Goal: Transaction & Acquisition: Purchase product/service

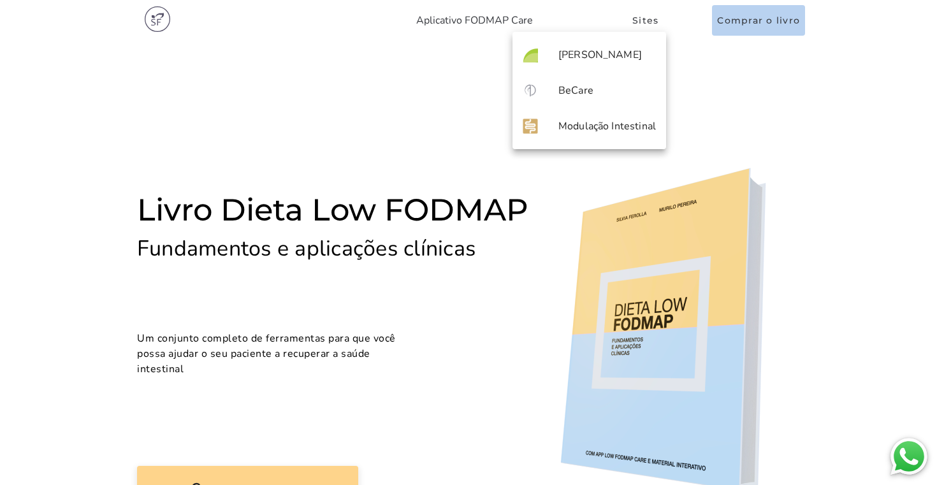
click at [759, 96] on section "Livro Dieta Low FODMAP Fundamentos e aplicações clínicas Um conjunto completo d…" at bounding box center [468, 434] width 937 height 786
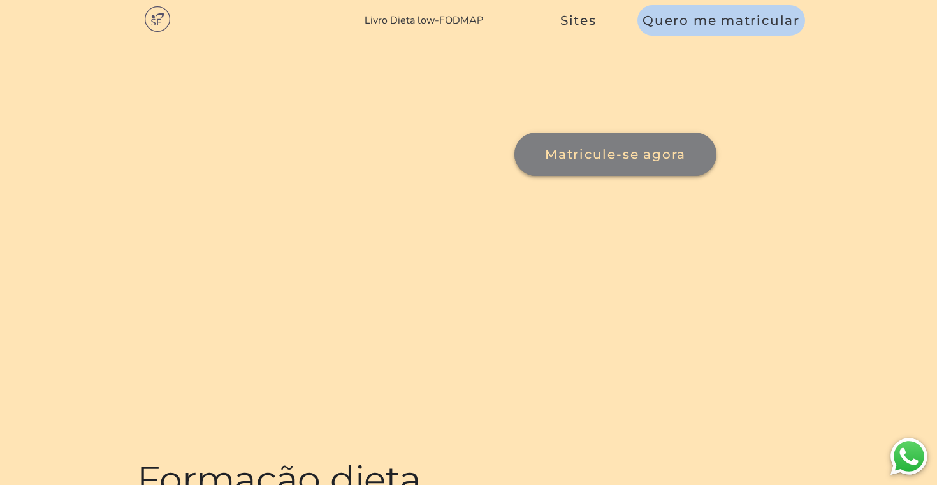
click at [545, 162] on span "Matricule-se agora" at bounding box center [615, 154] width 141 height 15
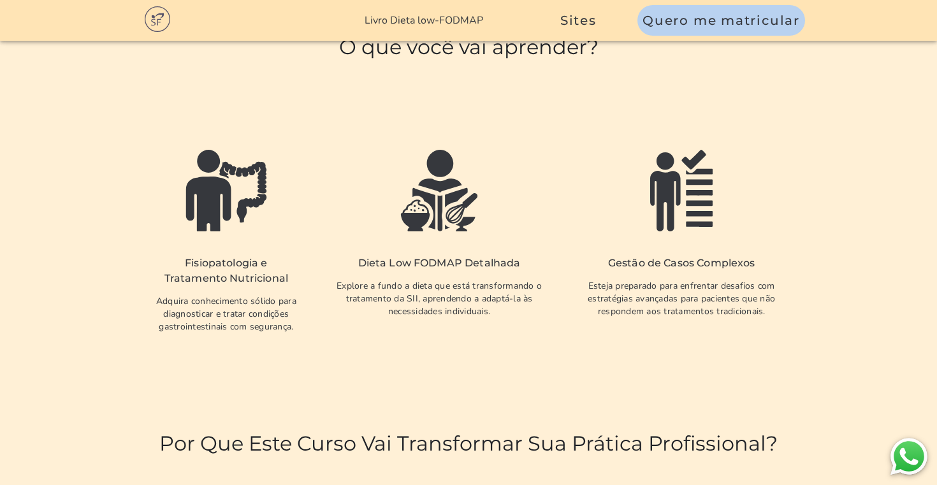
scroll to position [2598, 0]
